Goal: Task Accomplishment & Management: Complete application form

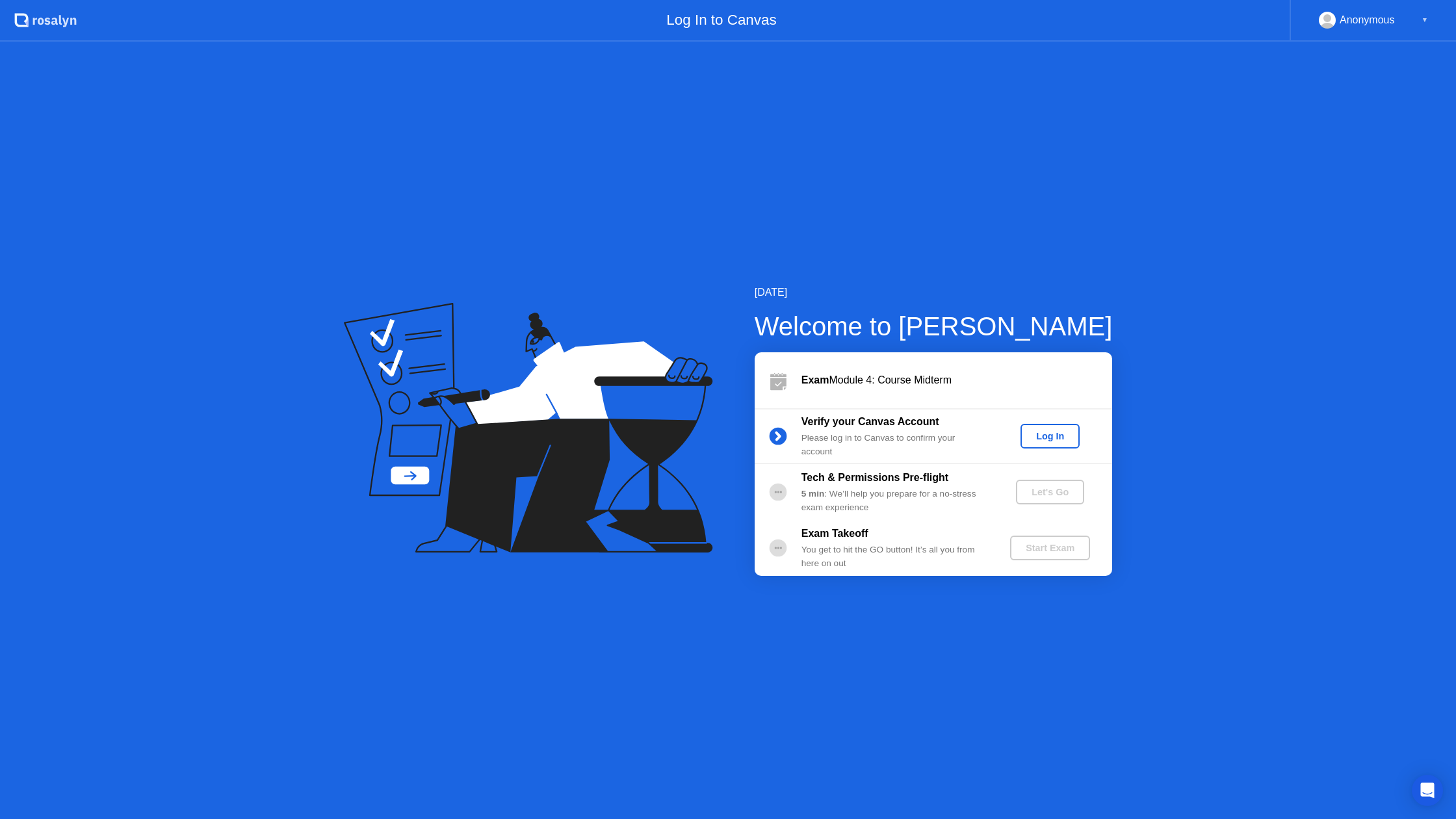
click at [1052, 433] on div "Log In" at bounding box center [1049, 436] width 49 height 10
click at [1034, 490] on div "Let's Go" at bounding box center [1049, 492] width 58 height 10
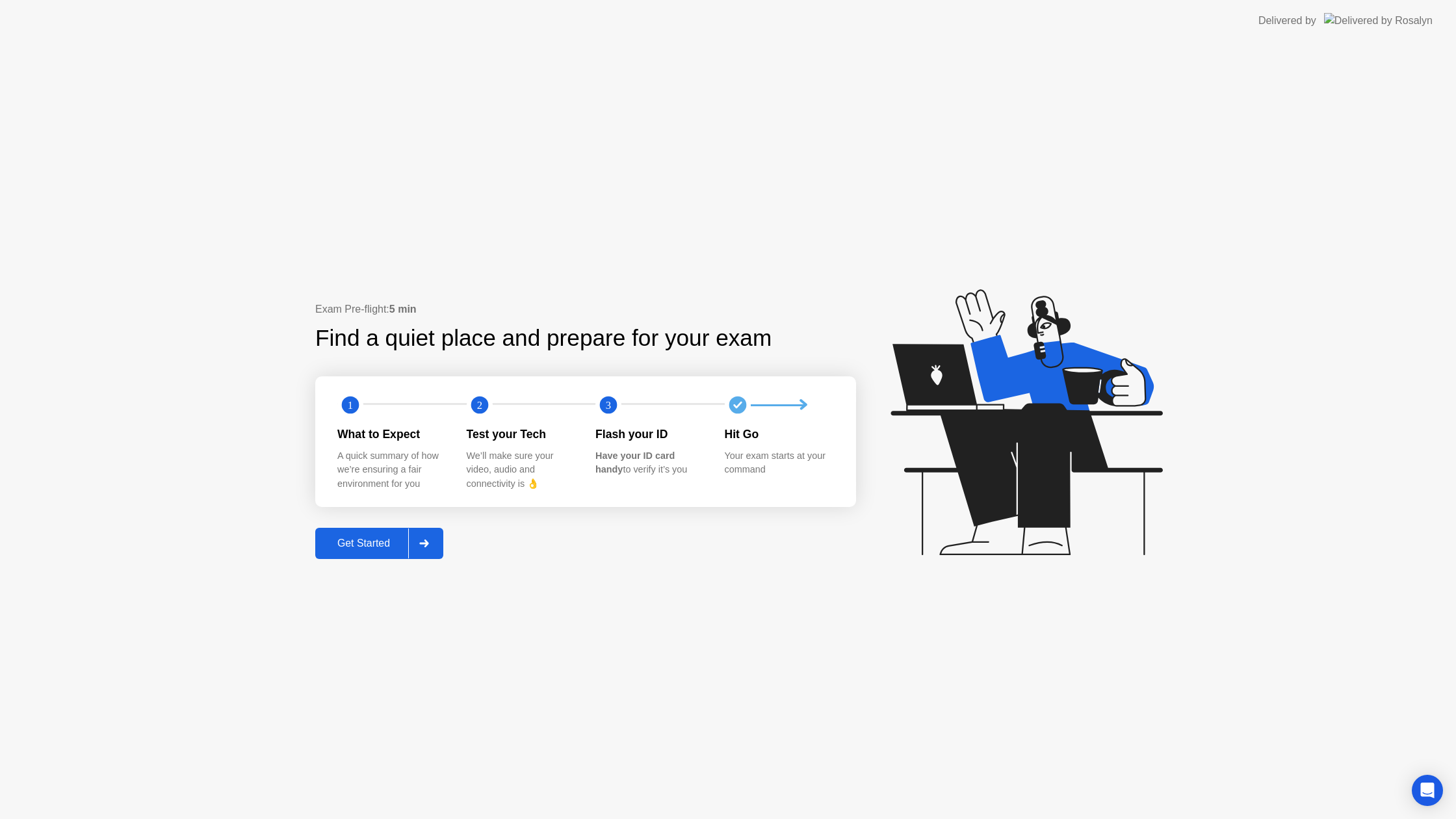
click at [373, 537] on div "Get Started" at bounding box center [363, 543] width 89 height 12
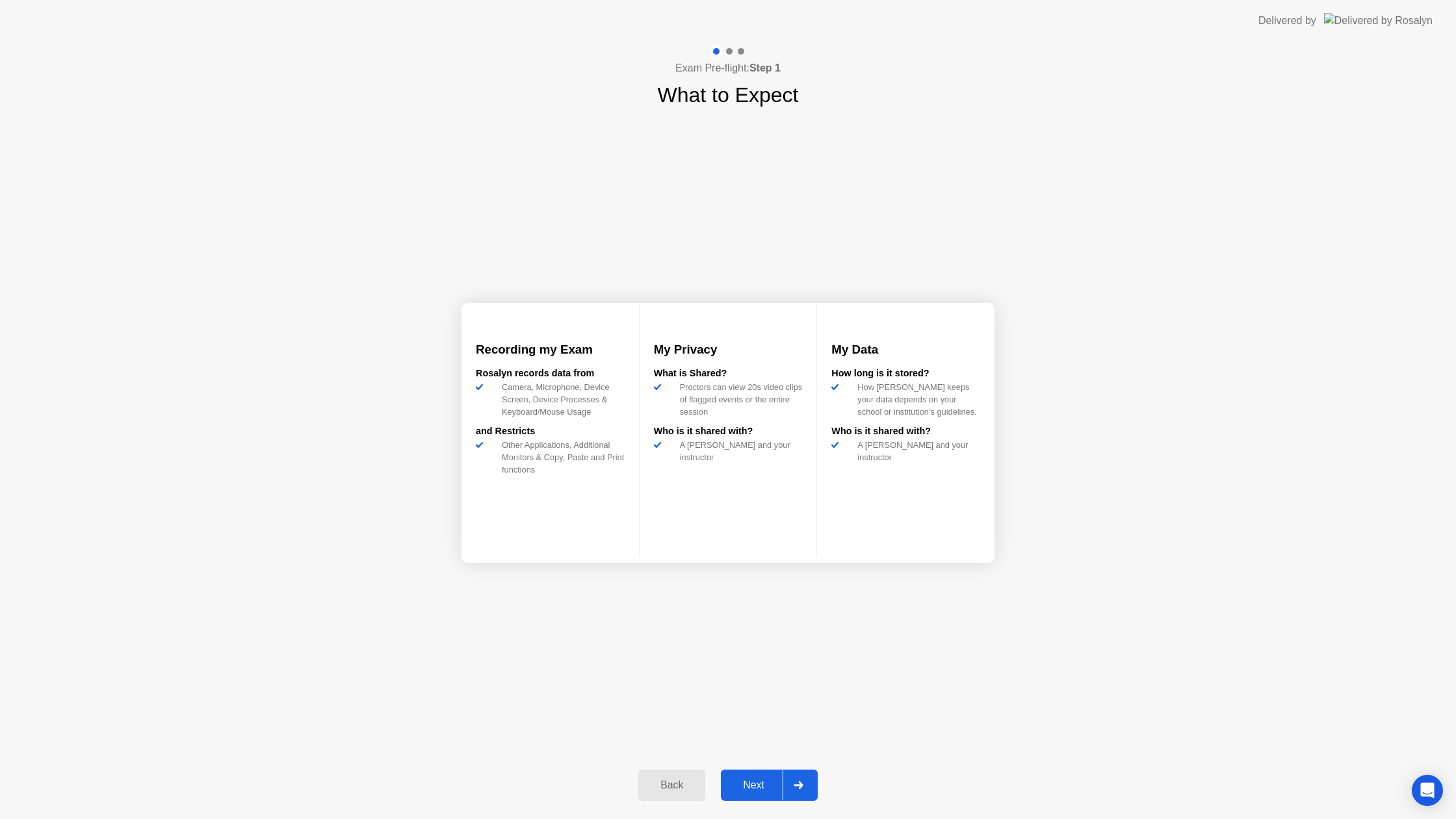
click at [787, 791] on div at bounding box center [798, 785] width 31 height 30
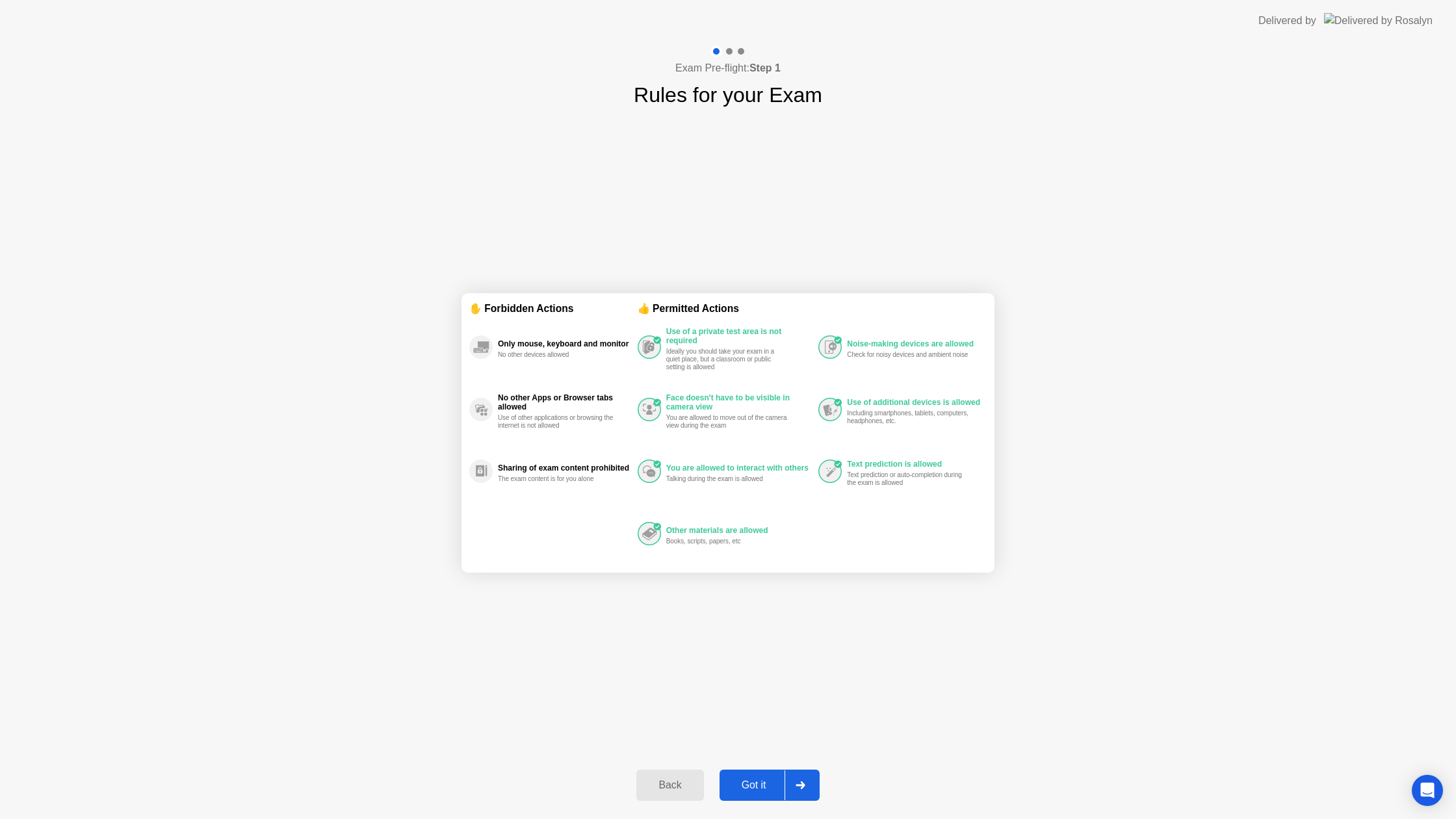
click at [683, 789] on div "Back" at bounding box center [670, 785] width 59 height 12
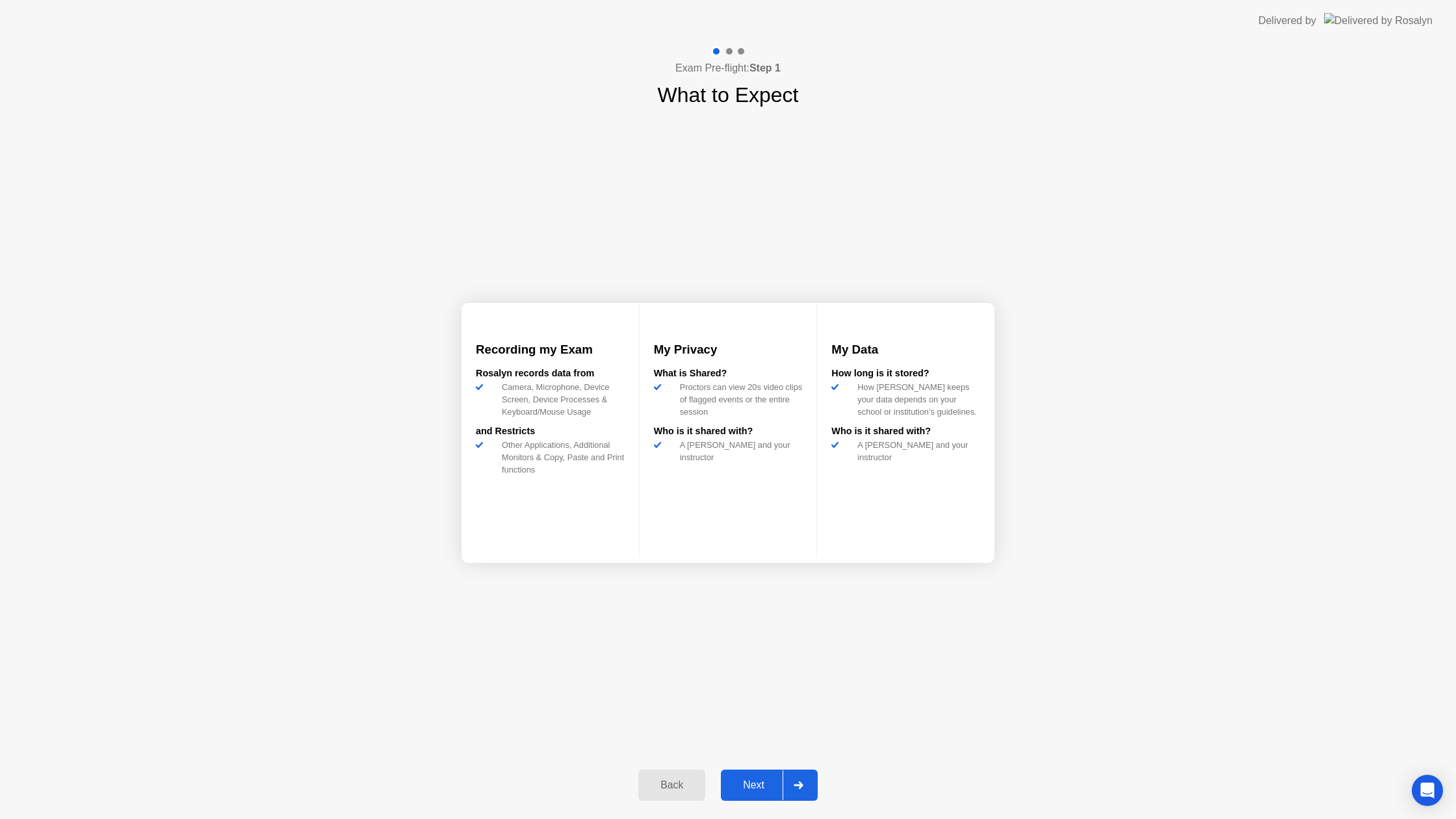
click at [775, 781] on div "Next" at bounding box center [753, 785] width 58 height 12
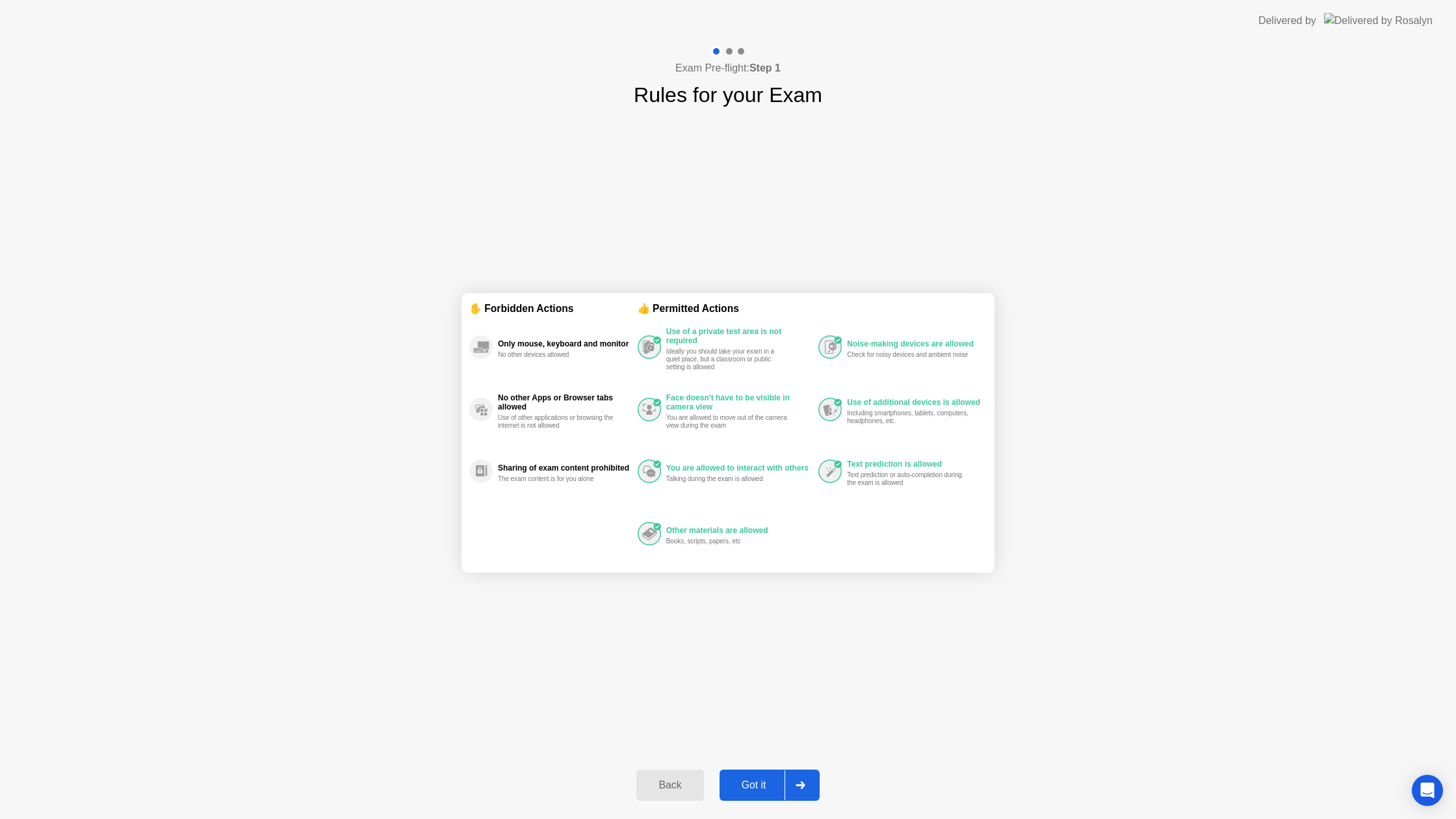
click at [760, 779] on div "Got it" at bounding box center [754, 785] width 61 height 12
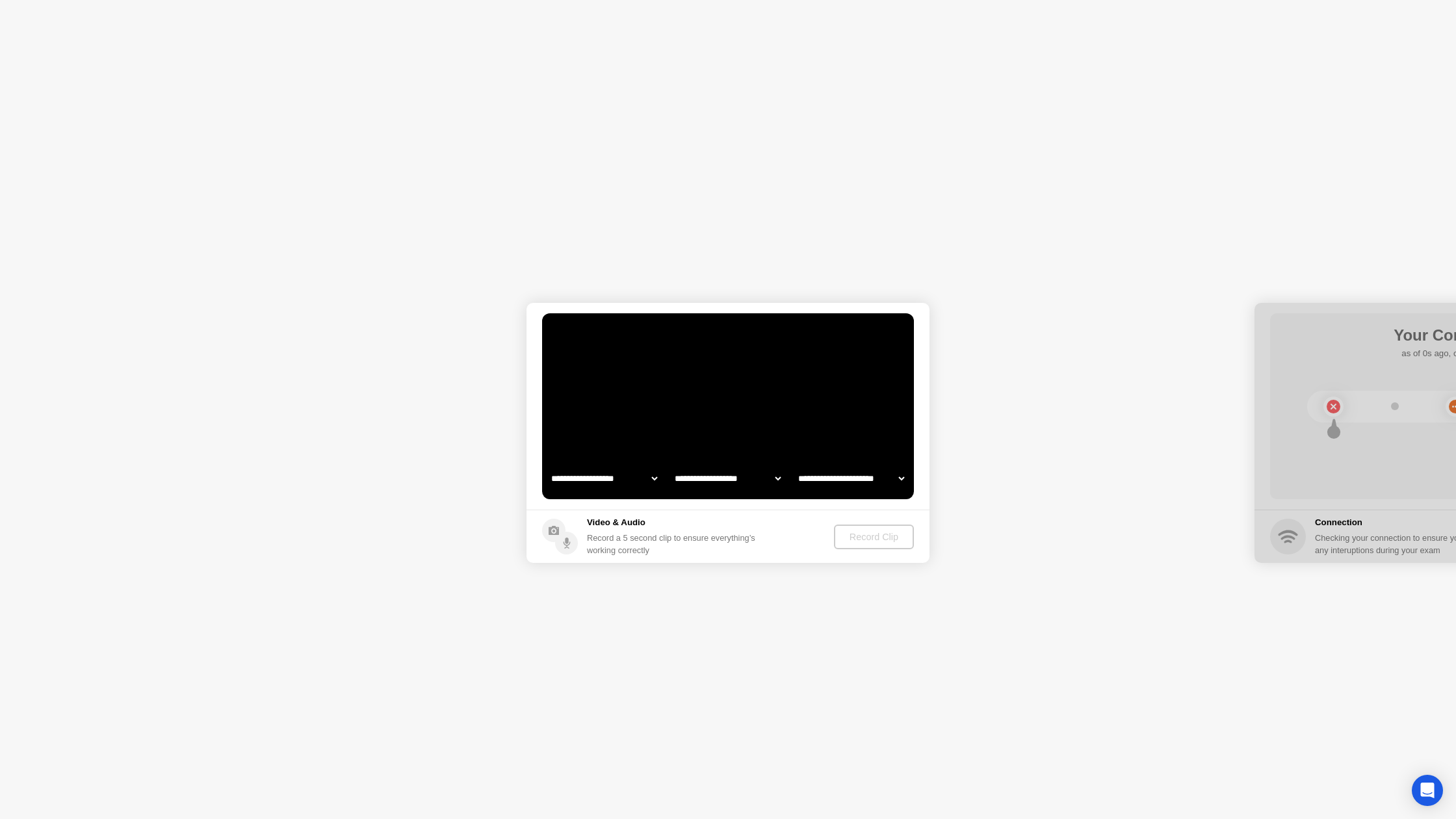
select select "**********"
select select "*******"
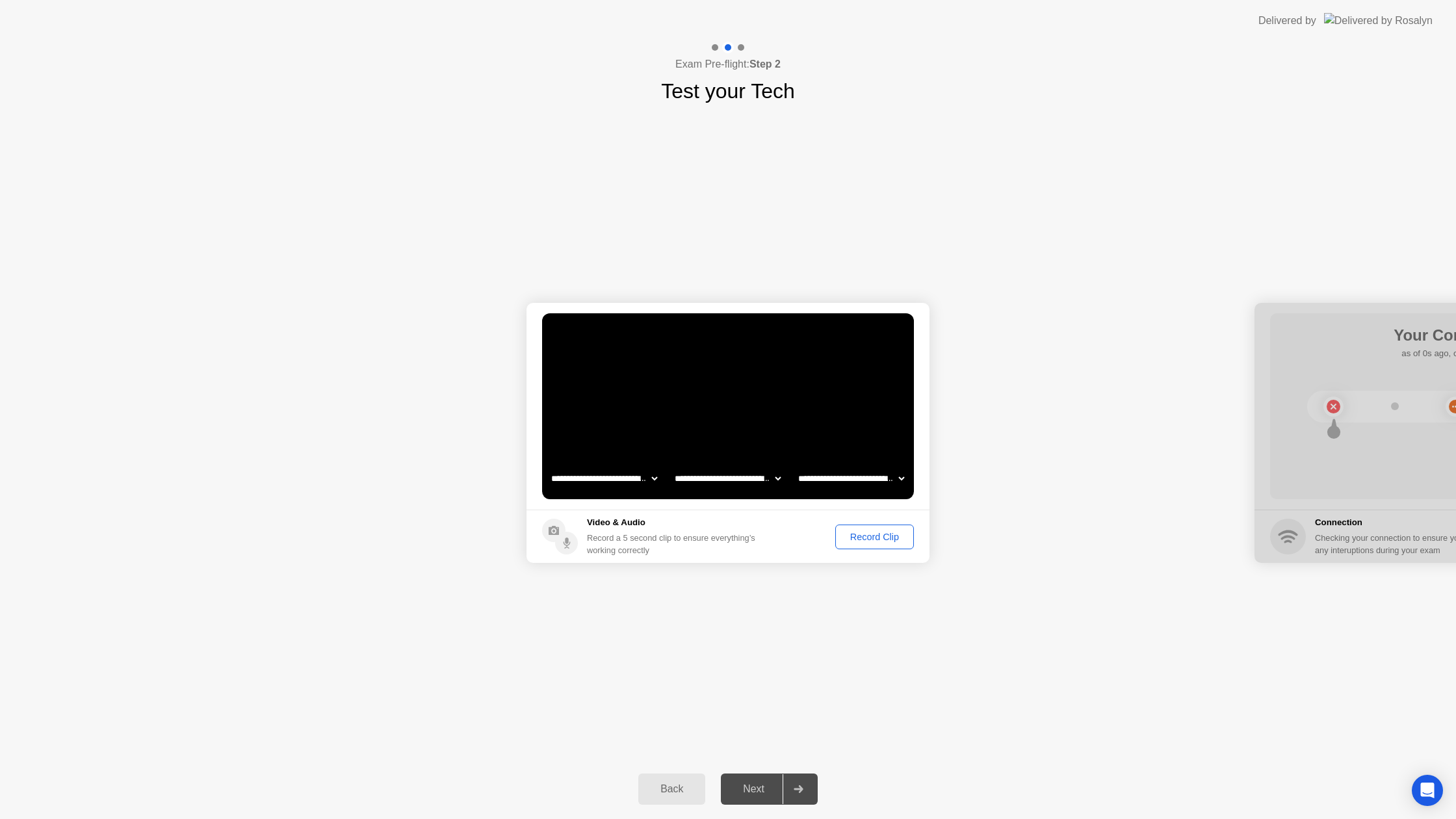
drag, startPoint x: 1330, startPoint y: 521, endPoint x: 1253, endPoint y: 435, distance: 115.4
drag, startPoint x: 1291, startPoint y: 341, endPoint x: 1206, endPoint y: 341, distance: 85.0
click at [869, 537] on div "Record Clip" at bounding box center [874, 537] width 70 height 10
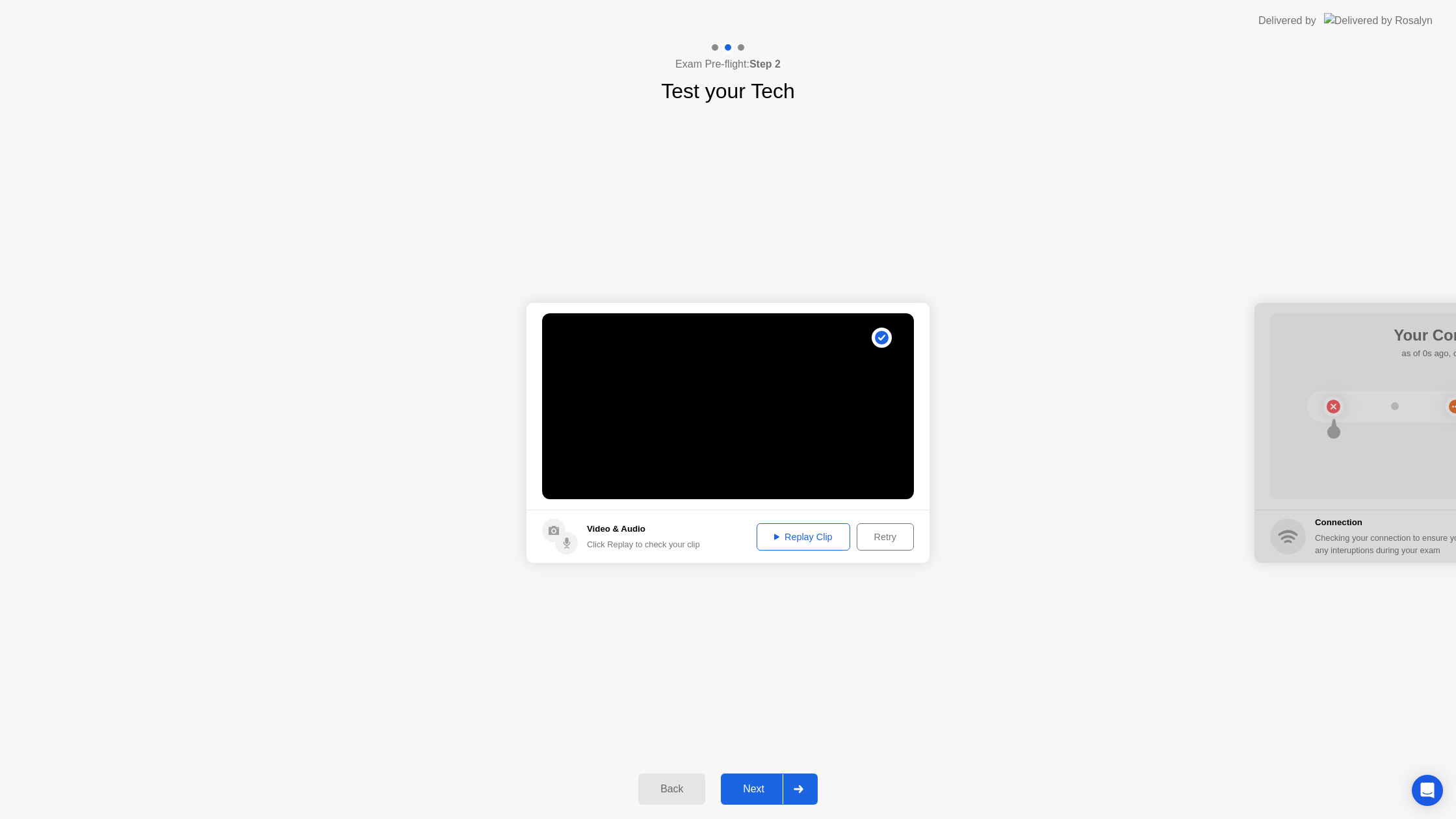
click at [780, 785] on div "Next" at bounding box center [753, 789] width 58 height 12
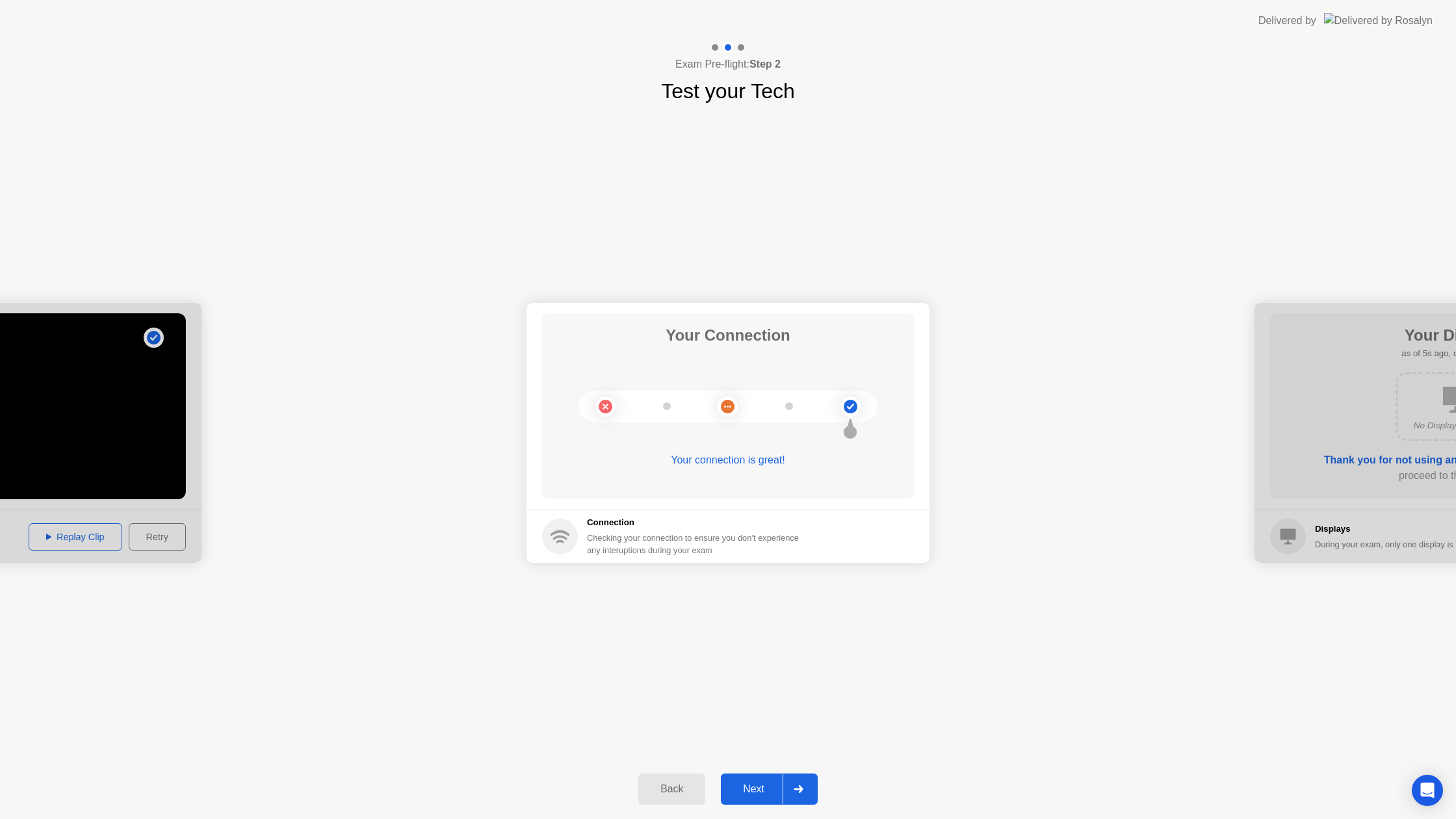
click at [782, 801] on button "Next" at bounding box center [769, 789] width 97 height 31
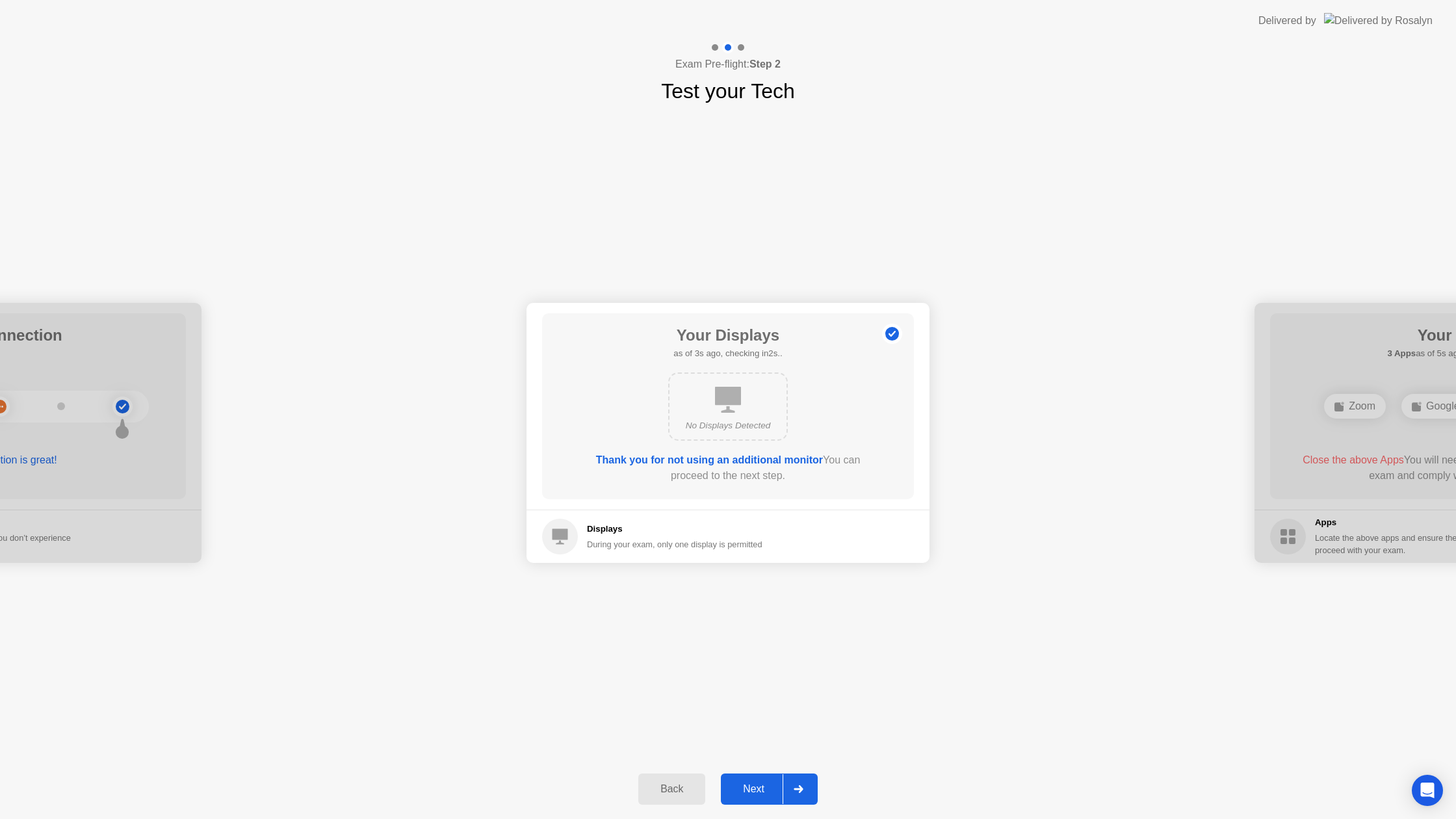
click at [778, 791] on div "Next" at bounding box center [753, 789] width 58 height 12
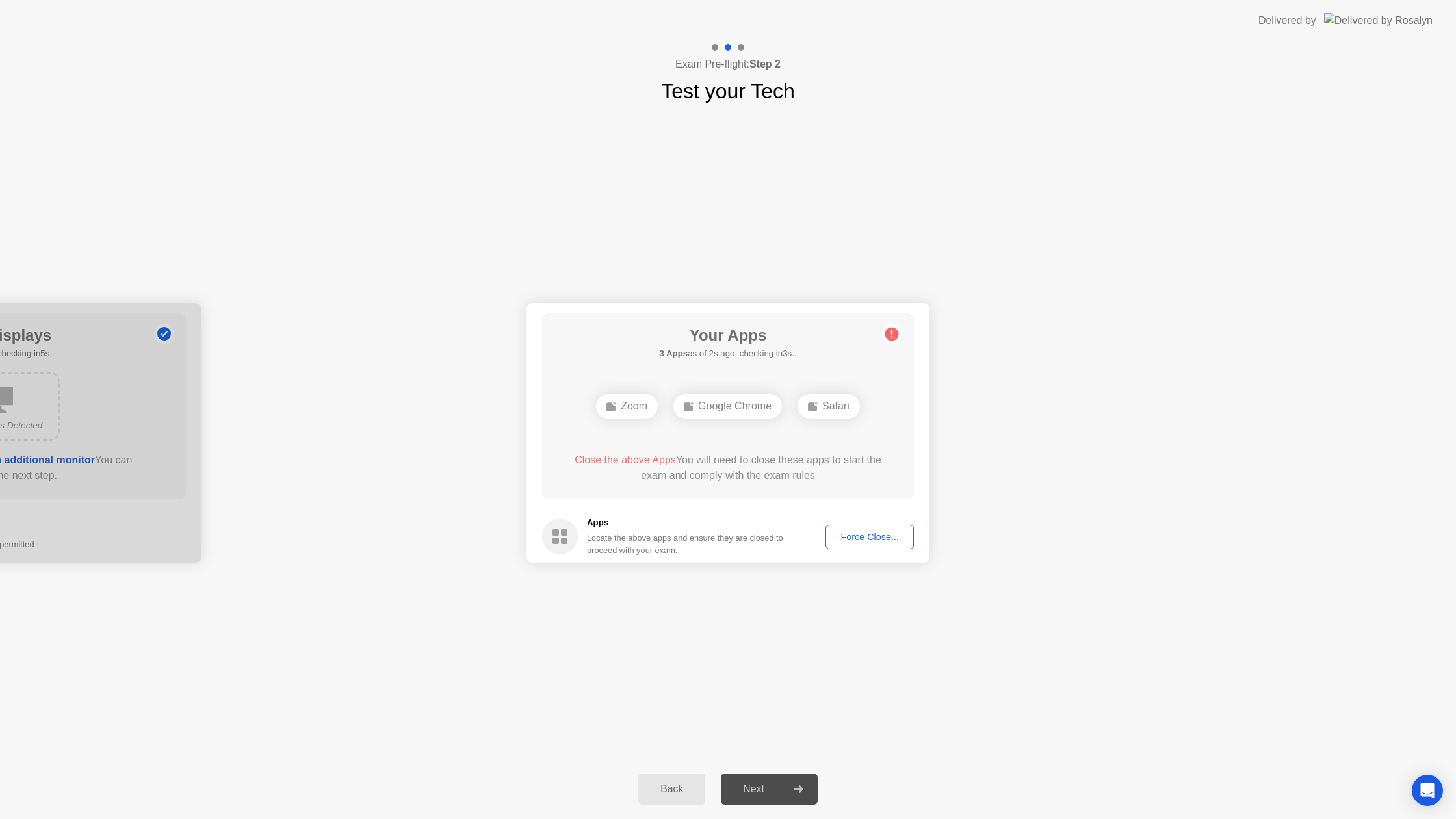
click at [867, 542] on div "Force Close..." at bounding box center [870, 537] width 79 height 10
click at [795, 784] on div at bounding box center [798, 789] width 31 height 30
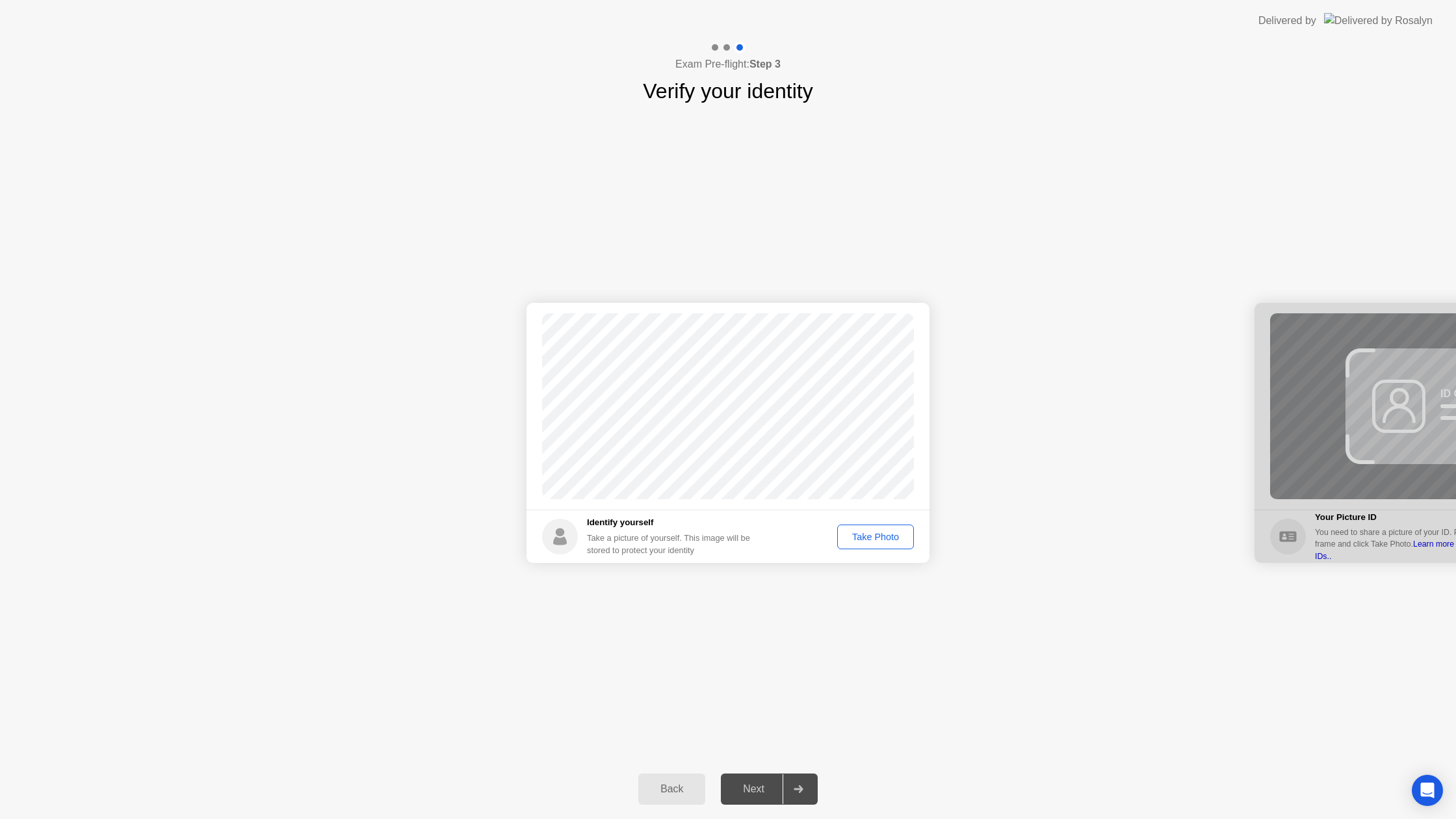
click at [881, 541] on div "Take Photo" at bounding box center [875, 537] width 67 height 10
click at [792, 776] on div at bounding box center [798, 789] width 31 height 30
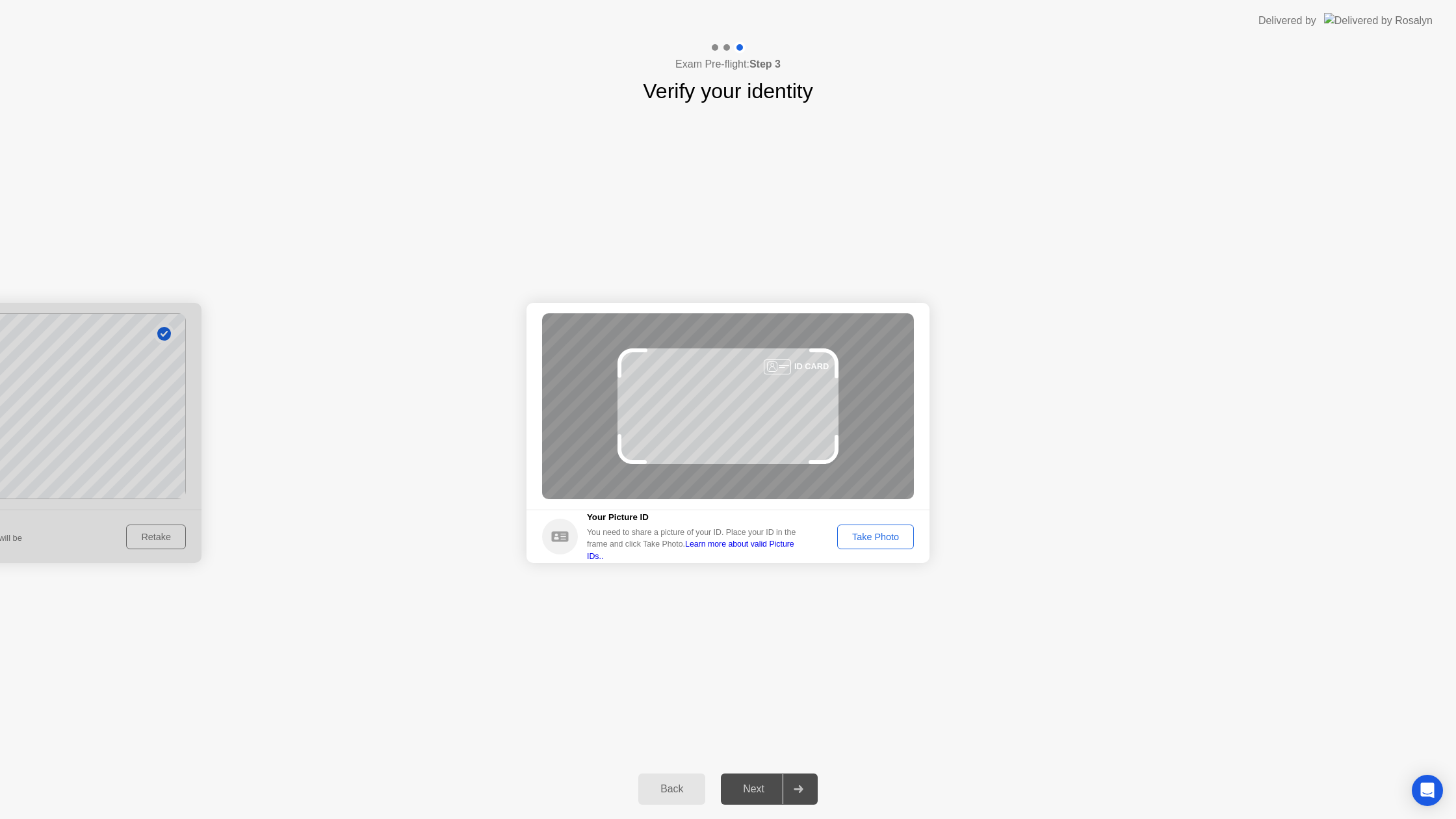
click at [870, 541] on div "Take Photo" at bounding box center [875, 537] width 67 height 10
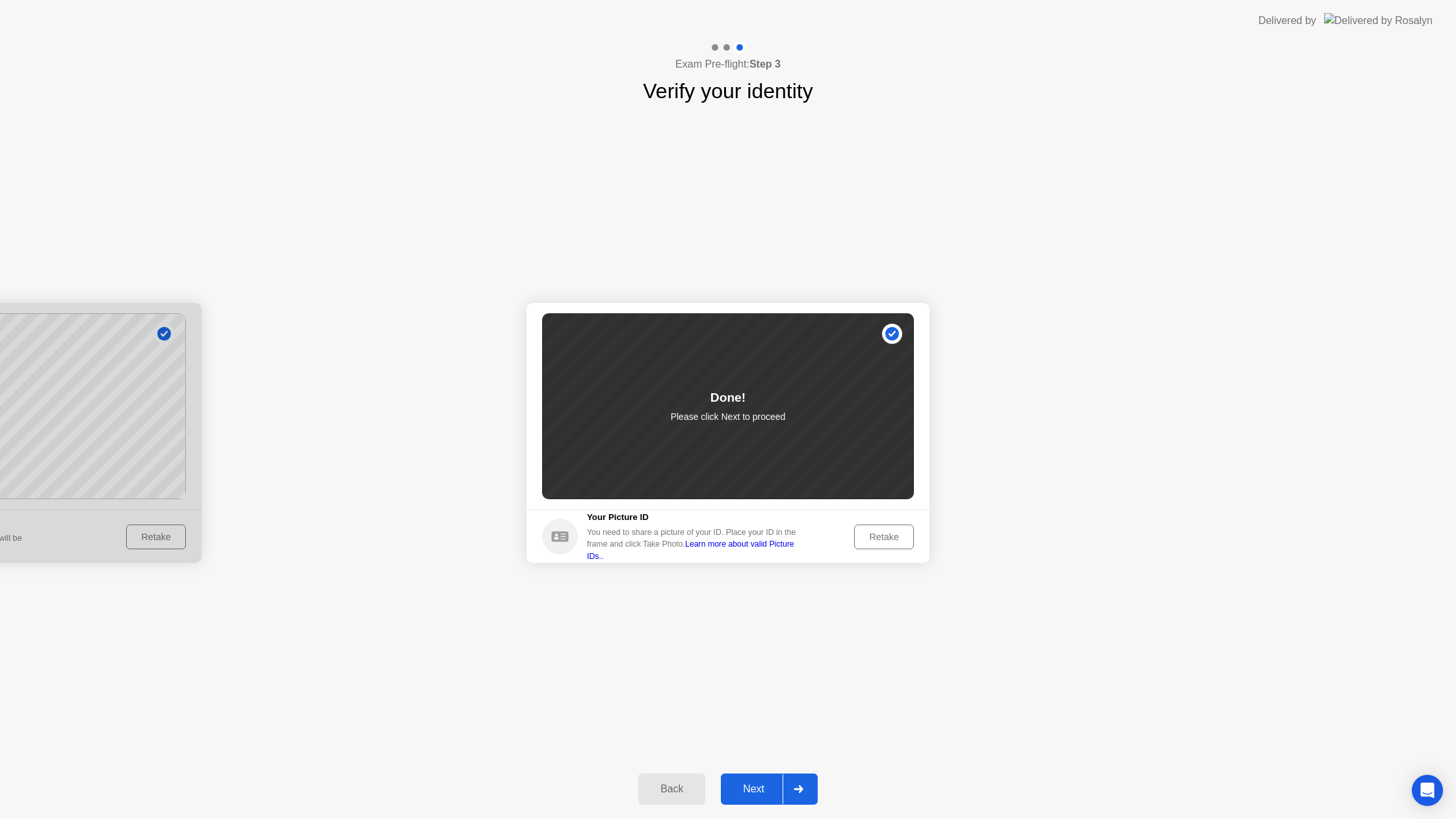
click at [780, 779] on button "Next" at bounding box center [769, 789] width 97 height 31
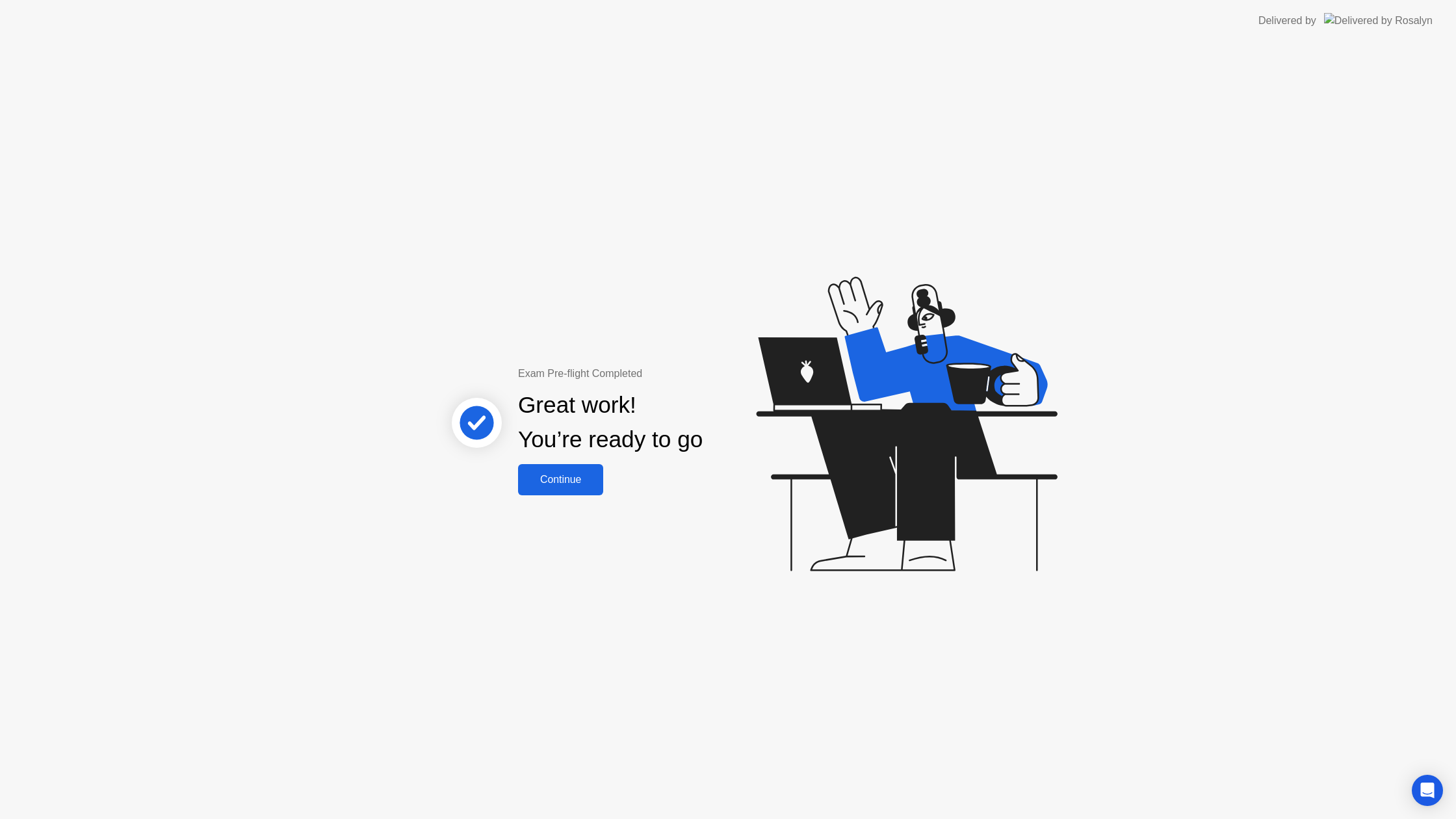
click at [605, 487] on div "Exam Pre-flight Completed Great work! You’re ready to go Continue" at bounding box center [611, 430] width 351 height 129
click at [587, 486] on button "Continue" at bounding box center [561, 480] width 85 height 31
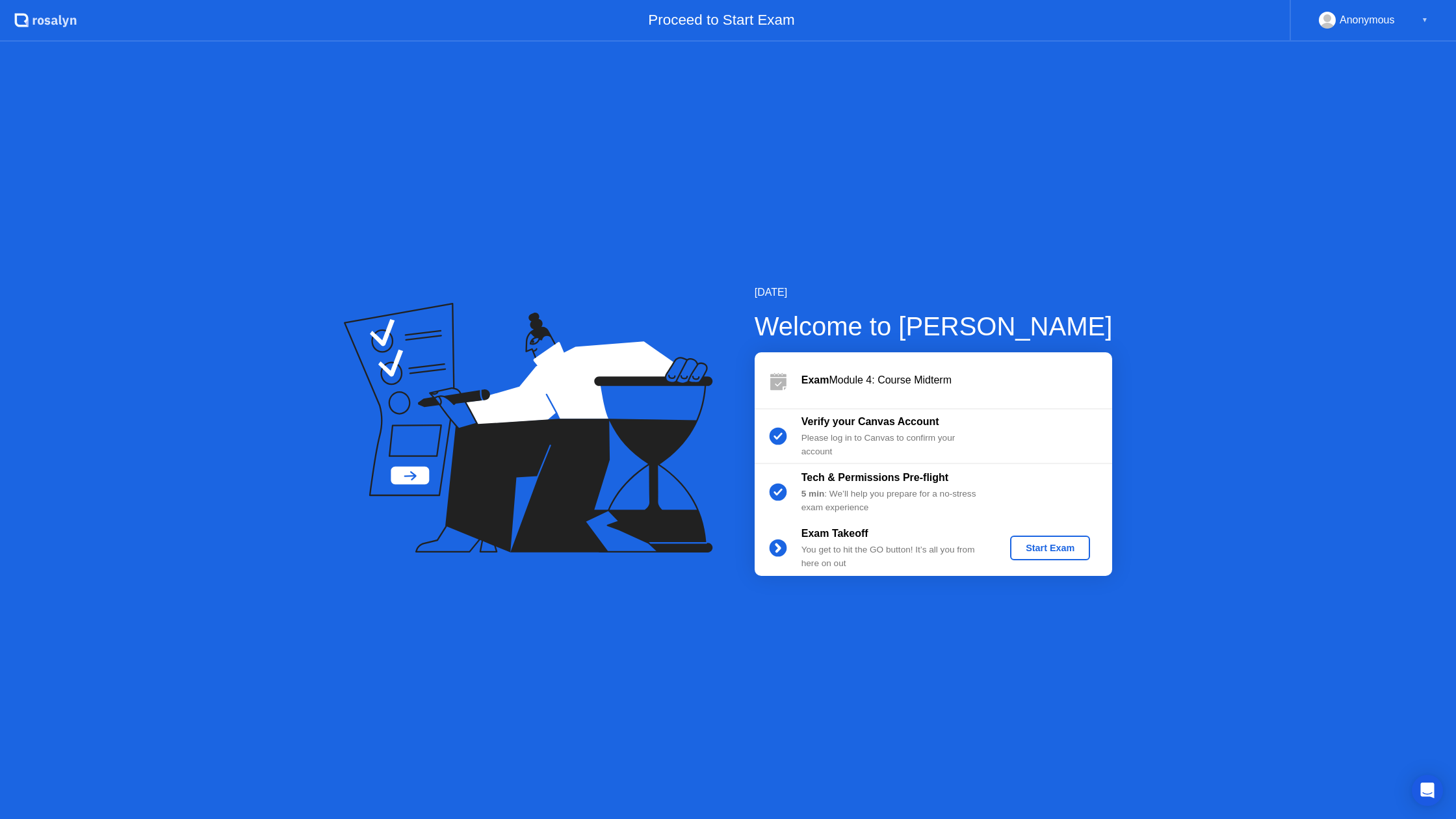
click at [1040, 555] on button "Start Exam" at bounding box center [1049, 548] width 80 height 25
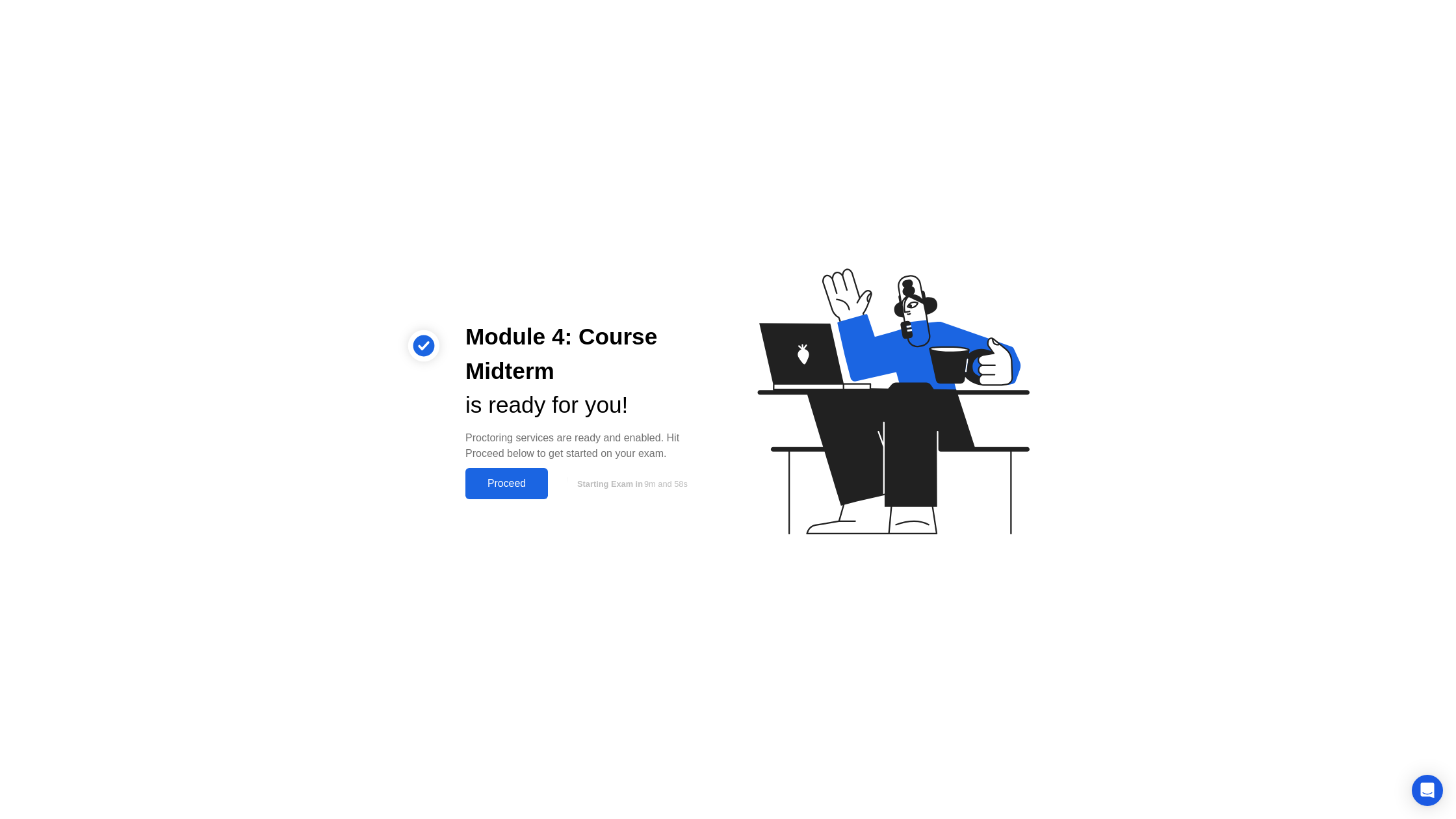
click at [528, 491] on button "Proceed" at bounding box center [507, 483] width 82 height 31
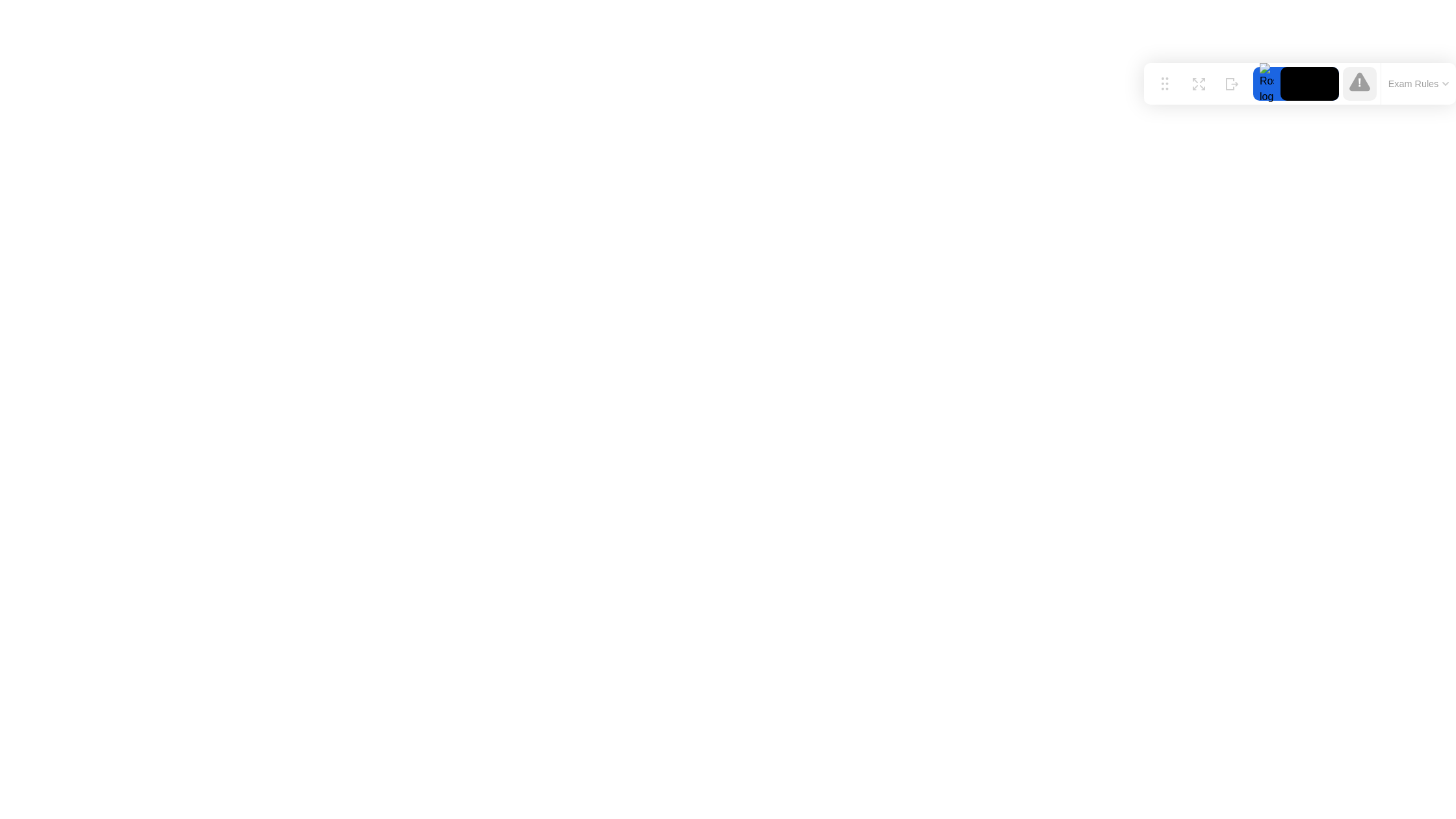
drag, startPoint x: 602, startPoint y: 792, endPoint x: 1321, endPoint y: 78, distance: 1013.3
click at [1321, 78] on div "Move Expand Hide Exam Rules" at bounding box center [1300, 84] width 312 height 42
click at [1366, 77] on icon at bounding box center [1360, 82] width 21 height 21
